Goal: Information Seeking & Learning: Learn about a topic

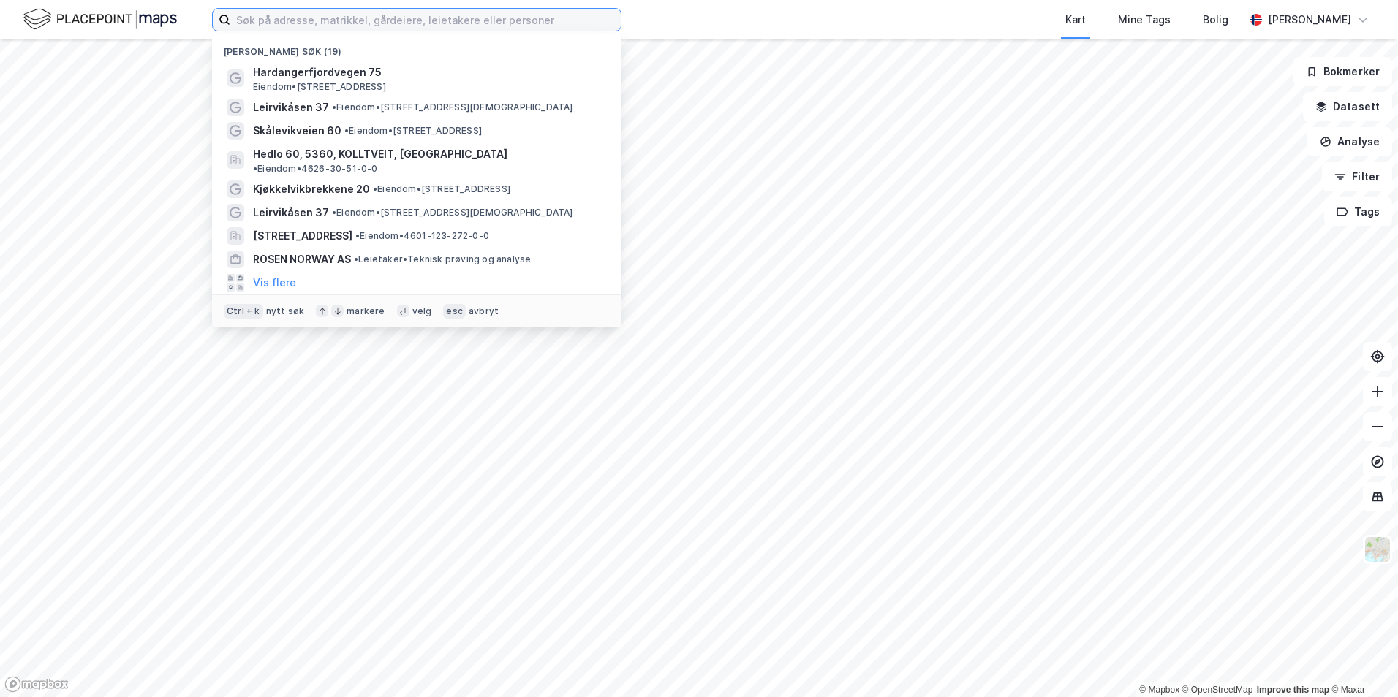
click at [314, 18] on input at bounding box center [425, 20] width 390 height 22
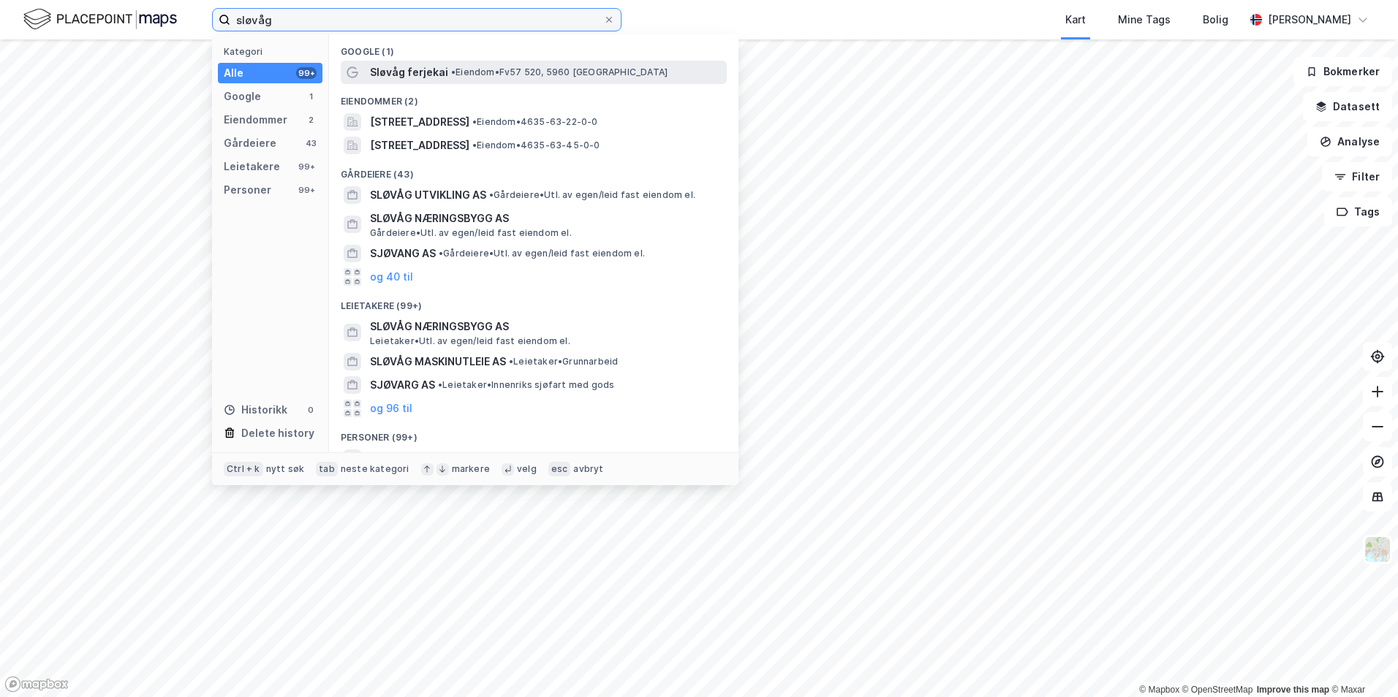
type input "sløvåg"
click at [424, 81] on div "Sløvåg ferjekai • Eiendom • Fv57 520, 5960 [GEOGRAPHIC_DATA]" at bounding box center [534, 72] width 386 height 23
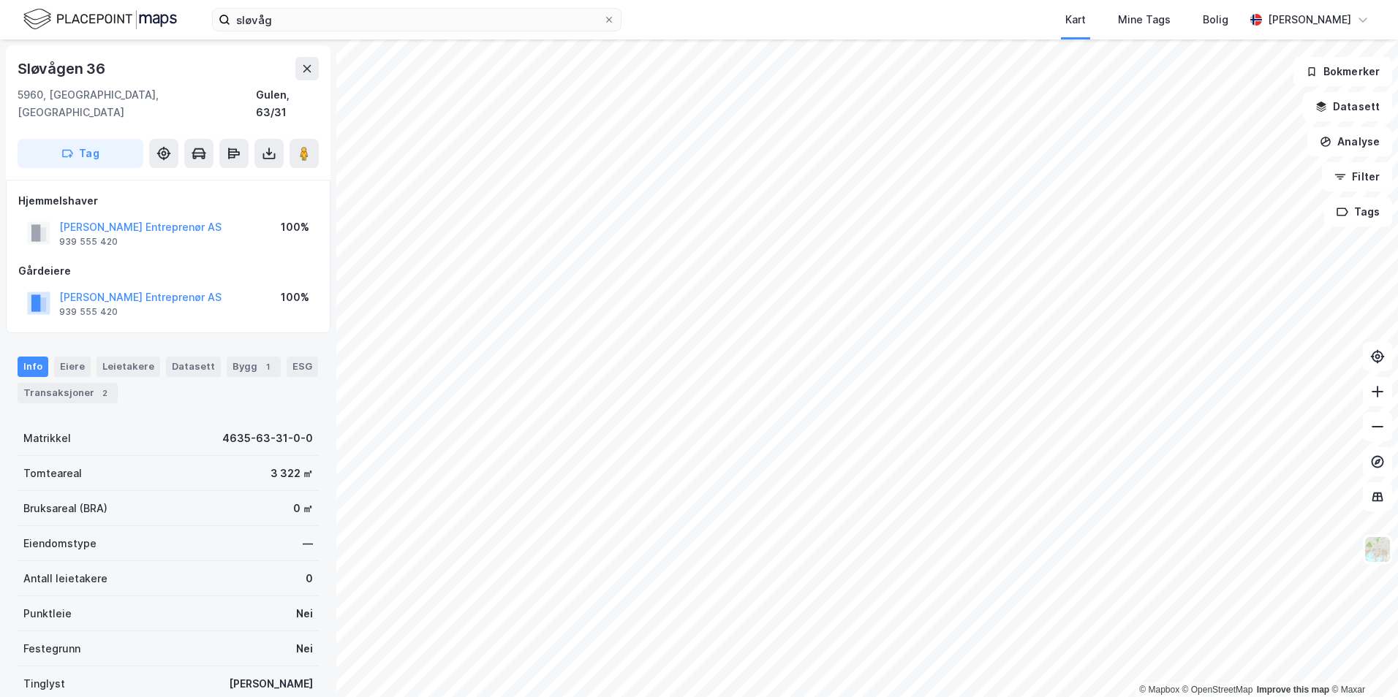
click at [704, 697] on html "sløvåg Kart Mine Tags Bolig [PERSON_NAME] © Mapbox © OpenStreetMap Improve this…" at bounding box center [699, 348] width 1398 height 697
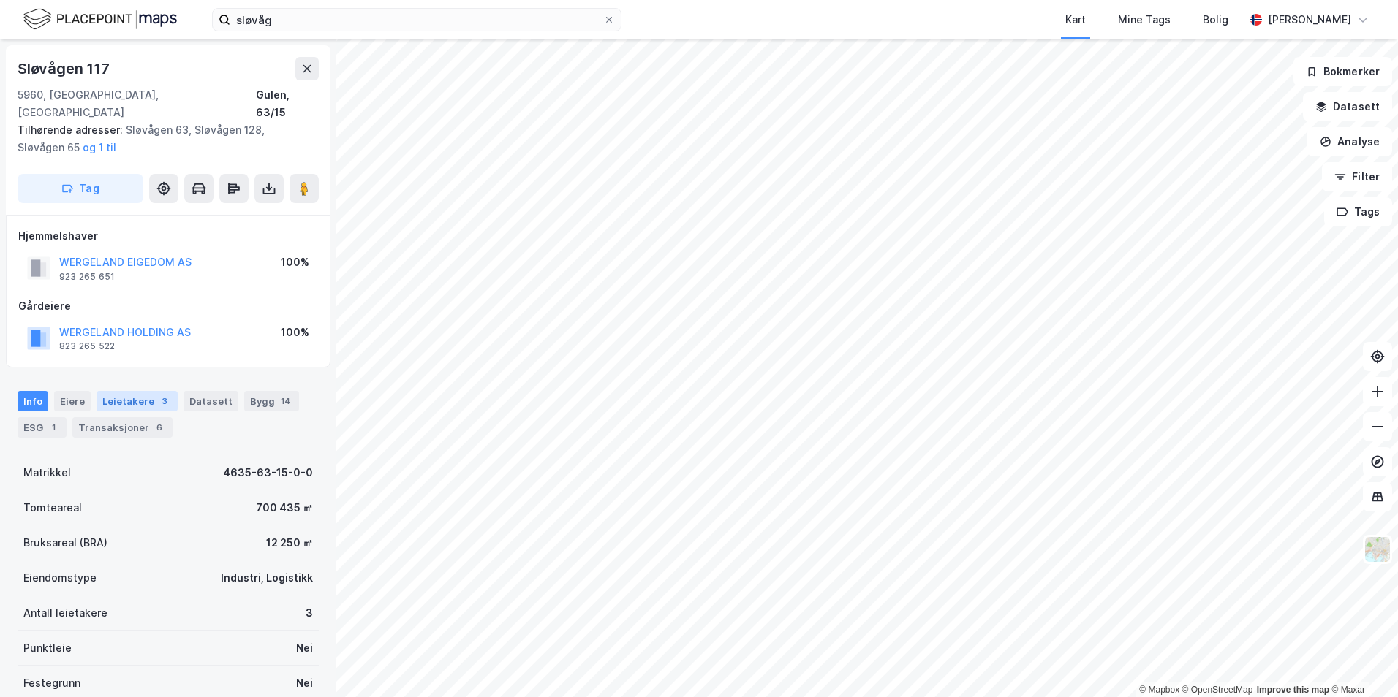
click at [131, 391] on div "Leietakere 3" at bounding box center [136, 401] width 81 height 20
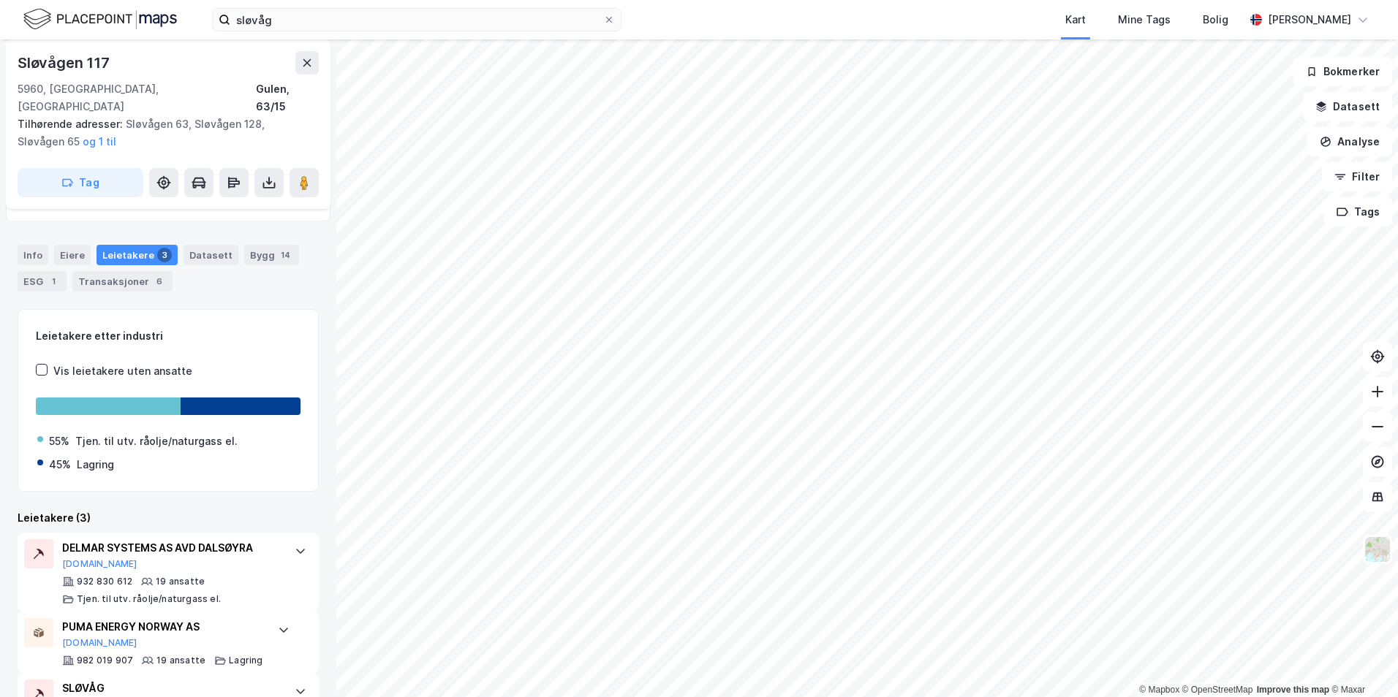
scroll to position [201, 0]
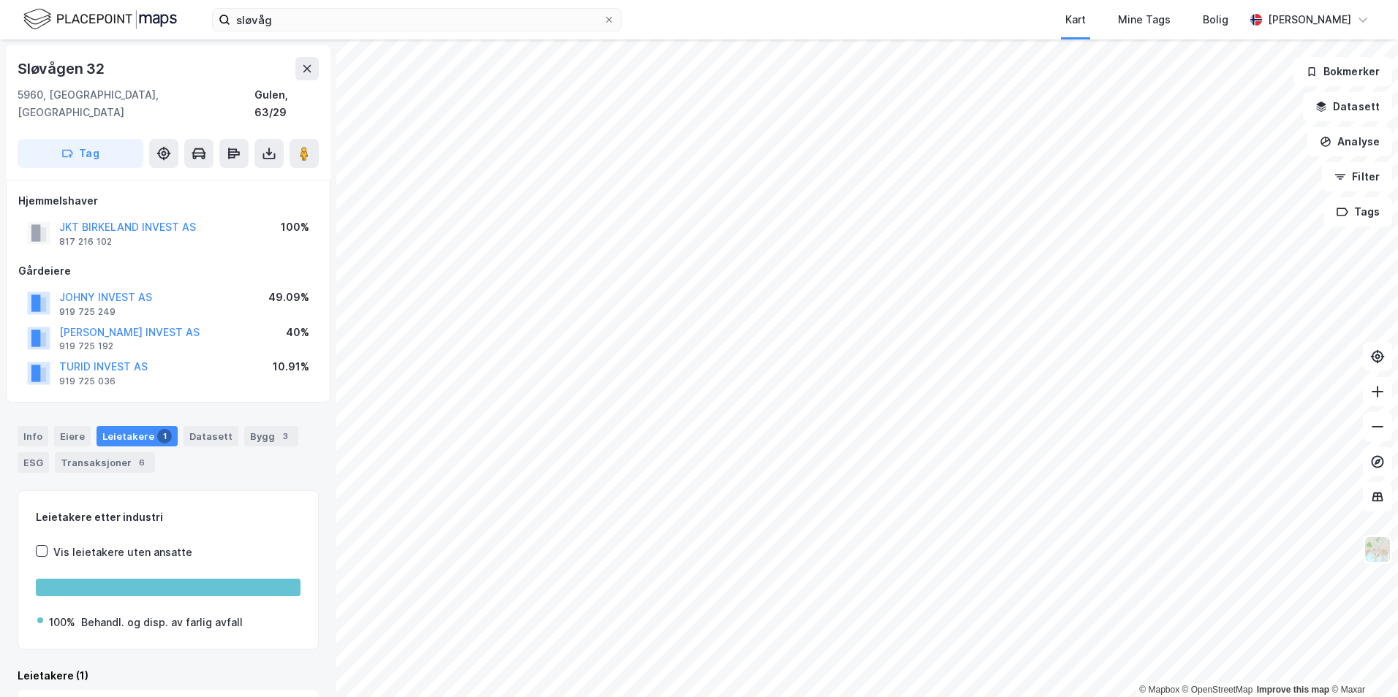
click at [99, 426] on div "Leietakere 1" at bounding box center [136, 436] width 81 height 20
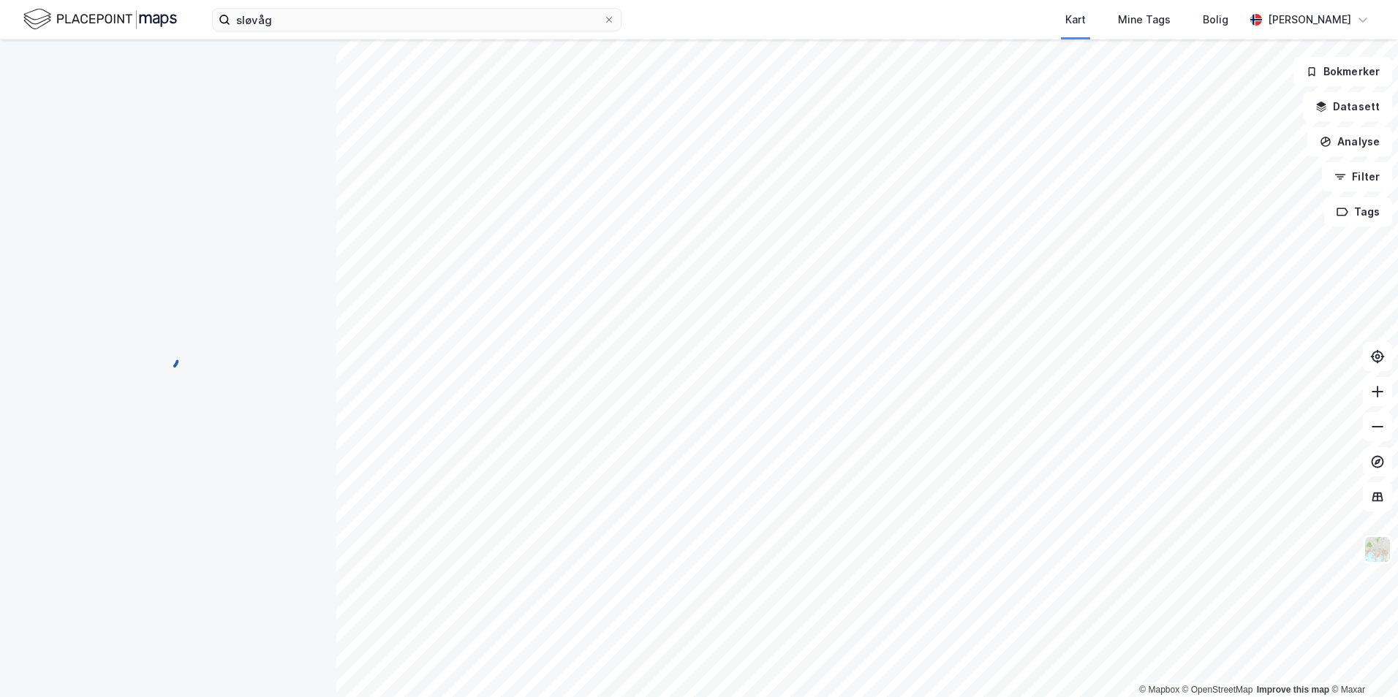
scroll to position [24, 0]
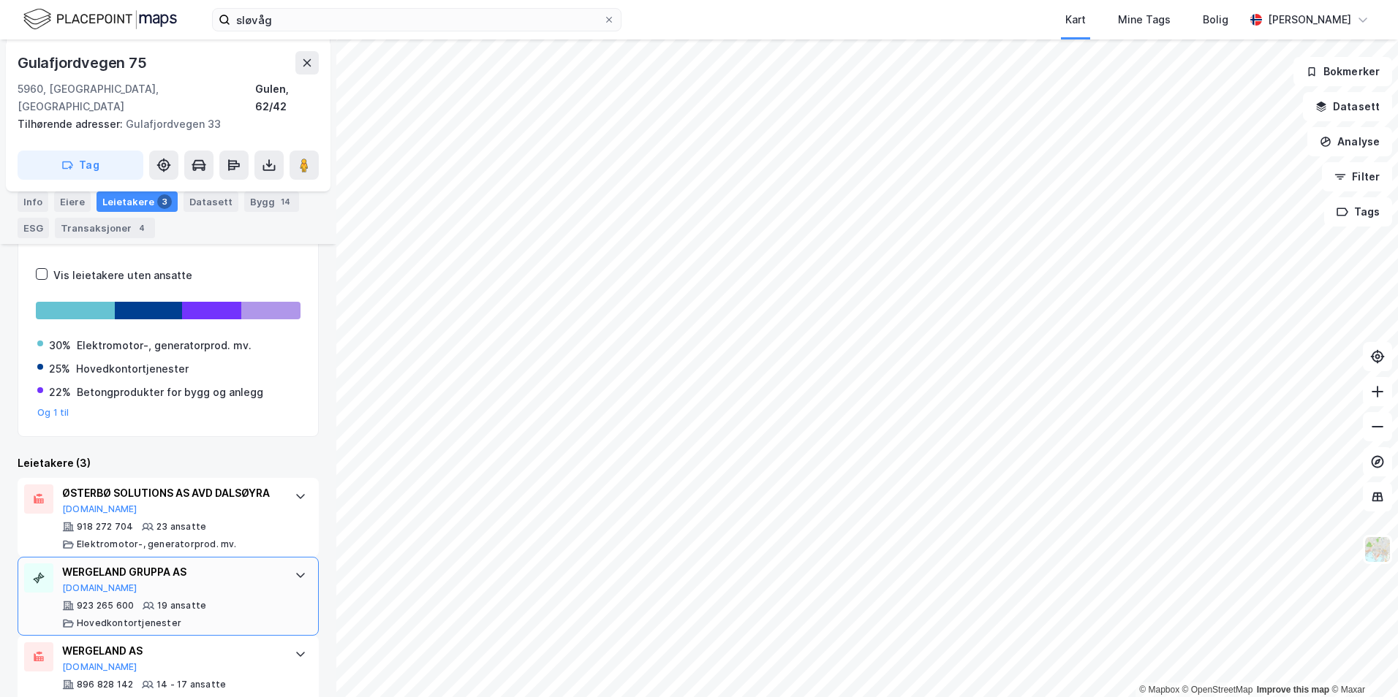
scroll to position [271, 0]
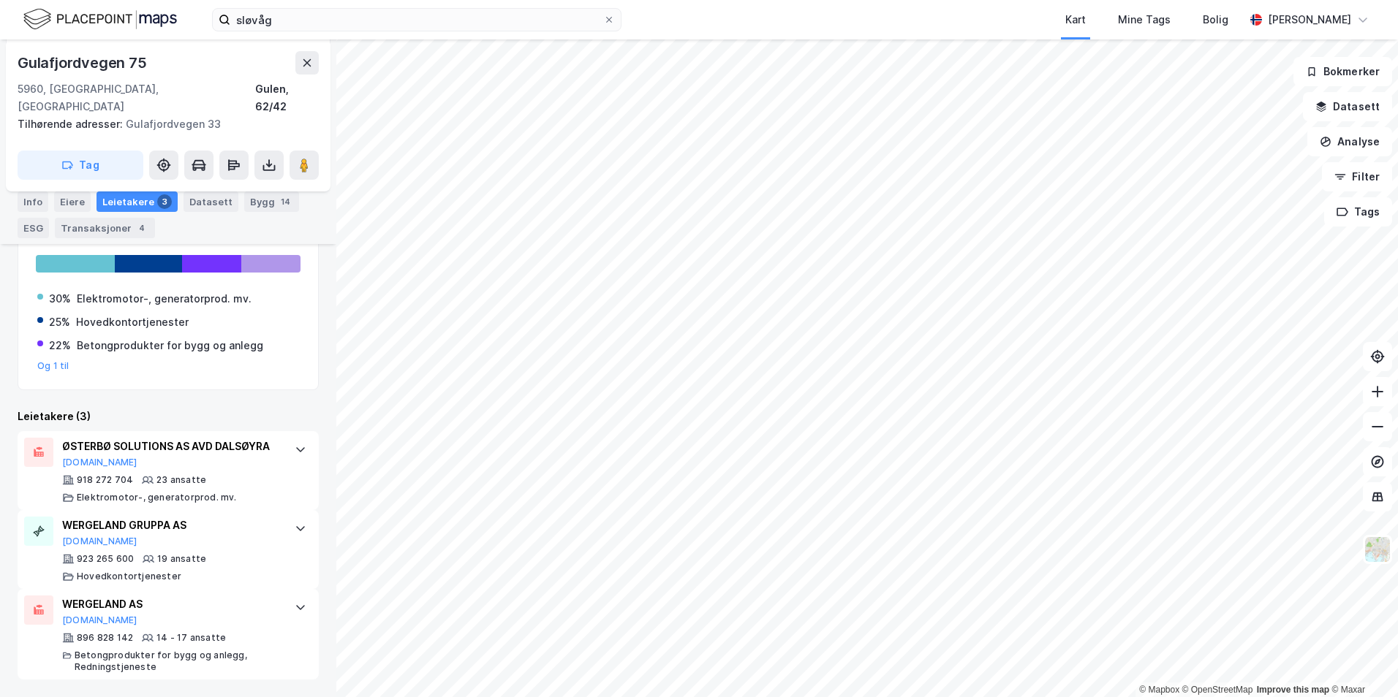
click at [660, 697] on html "sløvåg Kart Mine Tags Bolig [PERSON_NAME] © Mapbox © OpenStreetMap Improve this…" at bounding box center [699, 348] width 1398 height 697
